Goal: Task Accomplishment & Management: Manage account settings

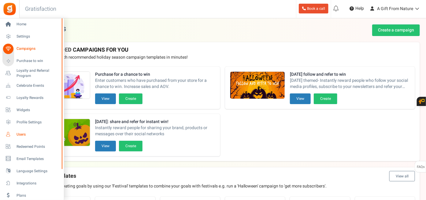
click at [25, 136] on span "Users" at bounding box center [38, 134] width 43 height 5
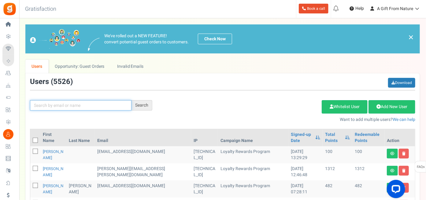
click at [102, 105] on input "text" at bounding box center [81, 105] width 102 height 10
paste input "[EMAIL_ADDRESS][DOMAIN_NAME]"
click at [102, 105] on input "[EMAIL_ADDRESS][DOMAIN_NAME]" at bounding box center [81, 105] width 102 height 10
type input "[EMAIL_ADDRESS][DOMAIN_NAME]"
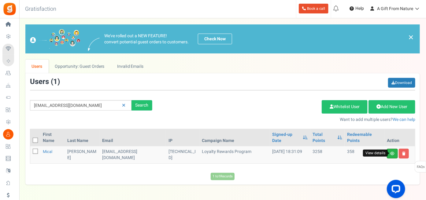
click at [394, 152] on icon at bounding box center [392, 154] width 4 height 4
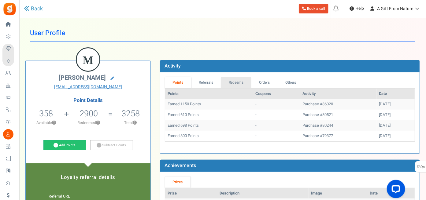
click at [231, 83] on link "Redeems" at bounding box center [236, 82] width 31 height 11
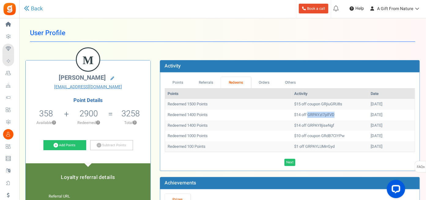
drag, startPoint x: 292, startPoint y: 114, endPoint x: 323, endPoint y: 114, distance: 31.5
click at [323, 114] on td "$14 off GRPAYzI7plfVD" at bounding box center [330, 115] width 76 height 11
copy td "GRPAYzI7plfVD"
drag, startPoint x: 293, startPoint y: 124, endPoint x: 323, endPoint y: 124, distance: 30.3
click at [323, 124] on td "$14 off GRPAY8jiseNgf" at bounding box center [330, 125] width 76 height 11
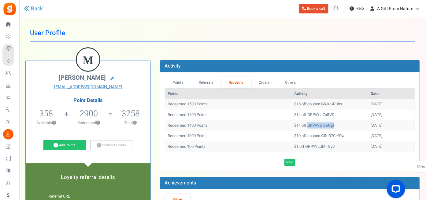
copy td "GRPAY8jiseNgf"
drag, startPoint x: 306, startPoint y: 103, endPoint x: 341, endPoint y: 107, distance: 34.4
click at [341, 107] on td "$15 off coupon GRjiuGRU8s" at bounding box center [330, 104] width 76 height 11
copy td "GRjiuGRU8s"
drag, startPoint x: 278, startPoint y: 102, endPoint x: 334, endPoint y: 102, distance: 55.7
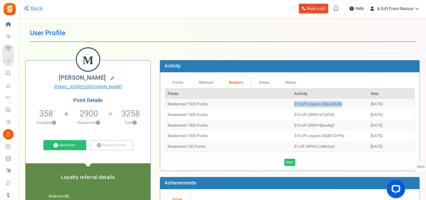
click at [334, 102] on td "$15 off coupon GRjiuGRU8s" at bounding box center [330, 104] width 76 height 11
copy td "$15 off coupon GRjiuGRU8s"
